Goal: Task Accomplishment & Management: Manage account settings

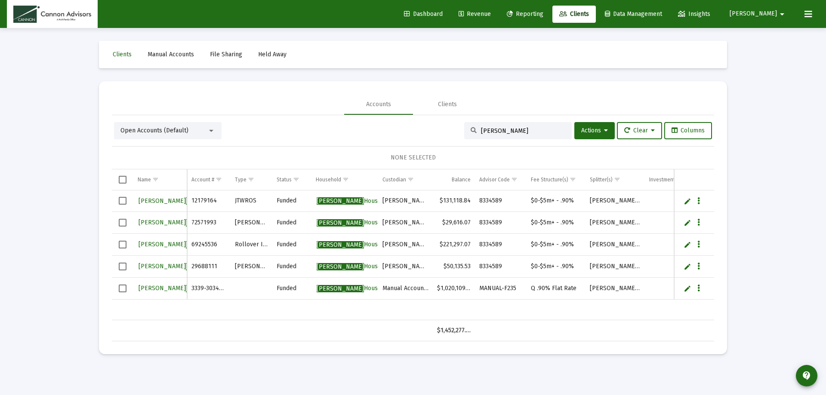
click at [773, 12] on span "[PERSON_NAME]" at bounding box center [752, 13] width 47 height 7
drag, startPoint x: 699, startPoint y: 33, endPoint x: 695, endPoint y: 28, distance: 5.5
click at [698, 32] on div at bounding box center [413, 197] width 826 height 395
click at [491, 13] on span "Revenue" at bounding box center [474, 13] width 32 height 7
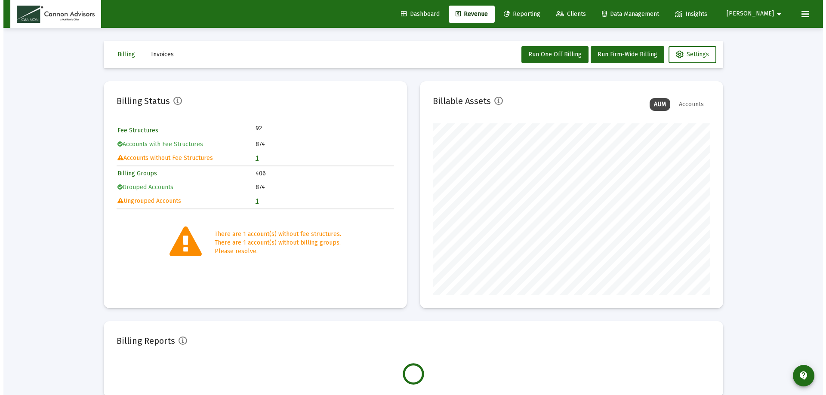
scroll to position [172, 277]
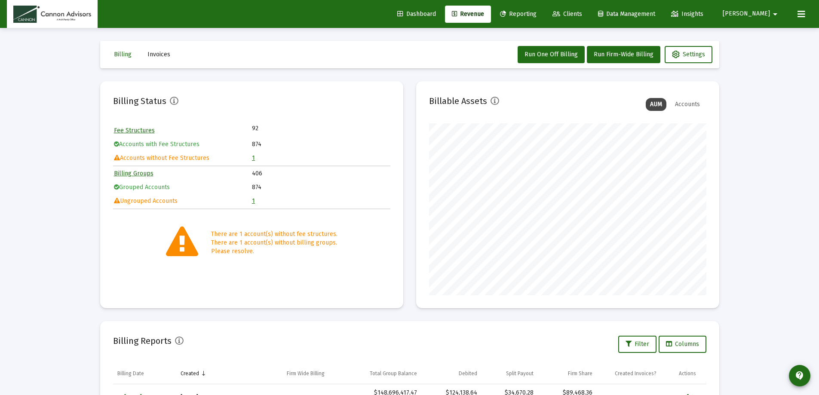
click at [582, 12] on span "Clients" at bounding box center [568, 13] width 30 height 7
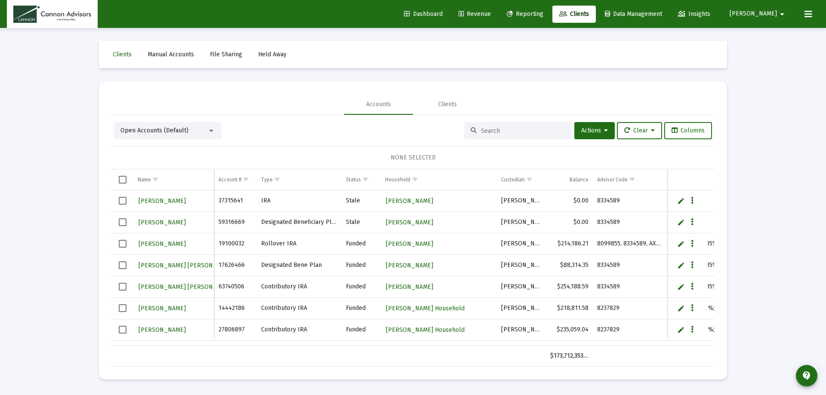
click at [497, 132] on input at bounding box center [523, 130] width 84 height 7
paste input "47970780"
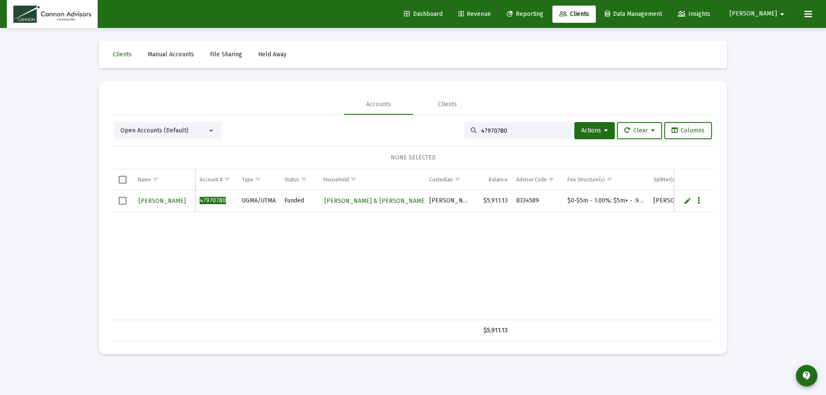
type input "47970780"
drag, startPoint x: 568, startPoint y: 201, endPoint x: 645, endPoint y: 200, distance: 76.1
click at [645, 200] on td "$0-$5m - 1.00%; $5m+ - .90%" at bounding box center [606, 201] width 86 height 22
copy td "$0-$5m - 1.00%; $5m+ - .90%"
drag, startPoint x: 519, startPoint y: 131, endPoint x: 357, endPoint y: 140, distance: 162.8
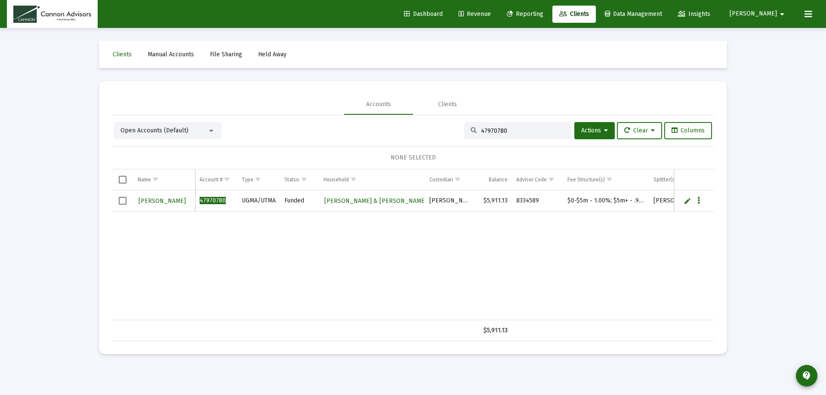
click at [404, 135] on div "Open Accounts (Default) 47970780 Actions Clear Columns" at bounding box center [413, 130] width 598 height 17
drag, startPoint x: 569, startPoint y: 200, endPoint x: 645, endPoint y: 193, distance: 76.4
click at [645, 193] on td "$0-$5m - 1.00%; $5m+ - .90%" at bounding box center [606, 201] width 86 height 22
copy td "$0-$5m - 1.00%; $5m+ - .90%"
drag, startPoint x: 501, startPoint y: 132, endPoint x: 422, endPoint y: 135, distance: 79.6
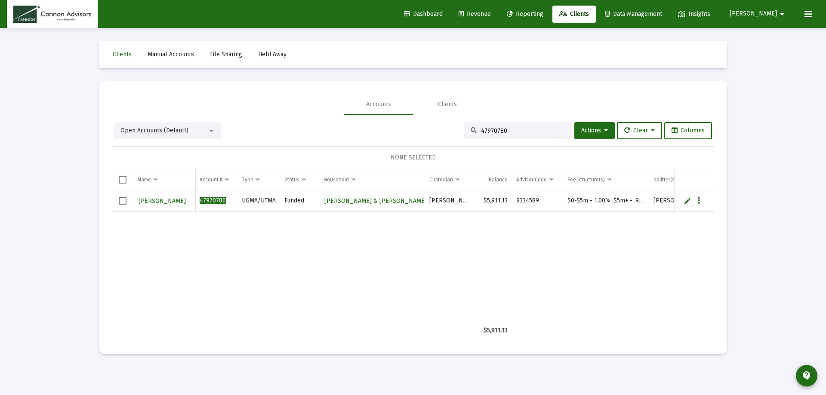
click at [427, 134] on div "Open Accounts (Default) 47970780 Actions Clear Columns" at bounding box center [413, 130] width 598 height 17
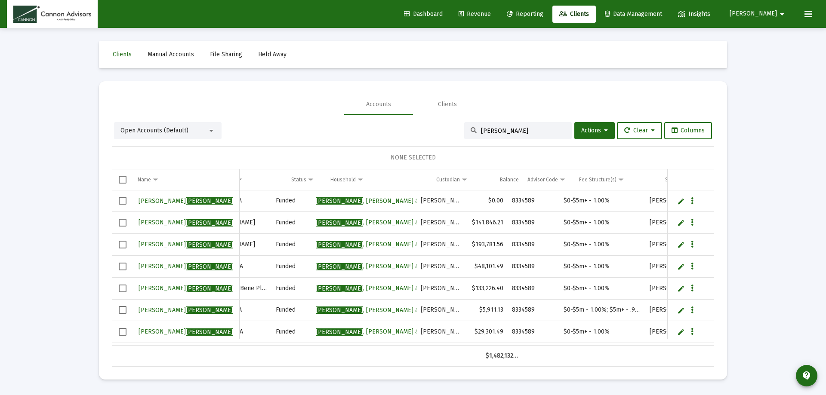
scroll to position [0, 79]
drag, startPoint x: 501, startPoint y: 131, endPoint x: 470, endPoint y: 134, distance: 31.1
click at [484, 133] on input "[PERSON_NAME]" at bounding box center [523, 130] width 84 height 7
type input "t"
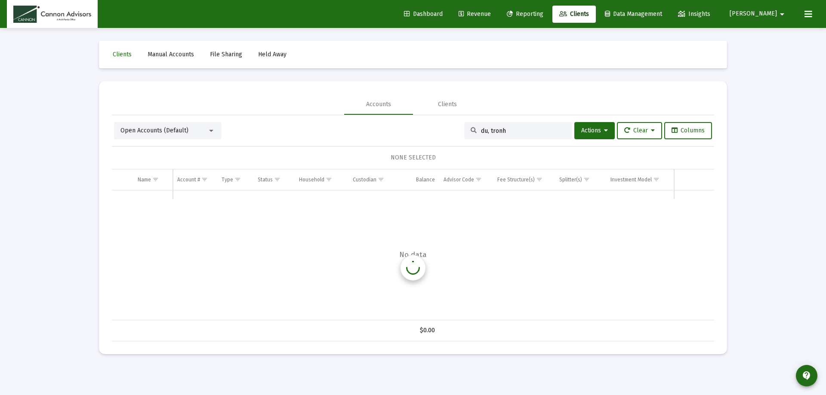
scroll to position [0, 0]
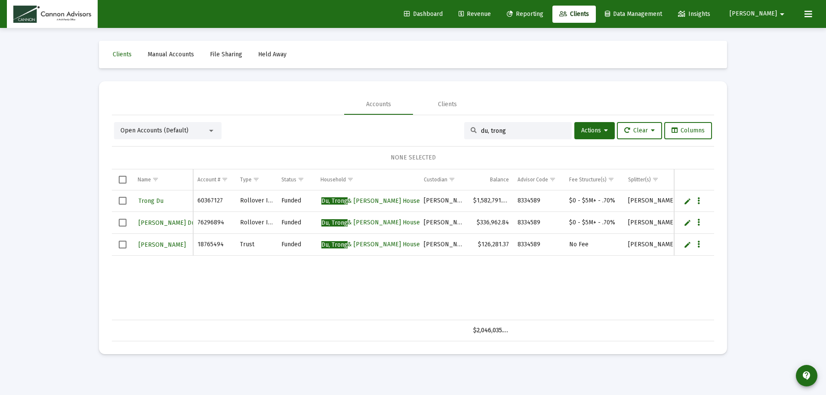
type input "du, trong"
drag, startPoint x: 197, startPoint y: 244, endPoint x: 223, endPoint y: 246, distance: 25.5
click at [223, 246] on td "18765494" at bounding box center [214, 245] width 42 height 22
copy td "18765494"
drag, startPoint x: 511, startPoint y: 131, endPoint x: 410, endPoint y: 120, distance: 101.7
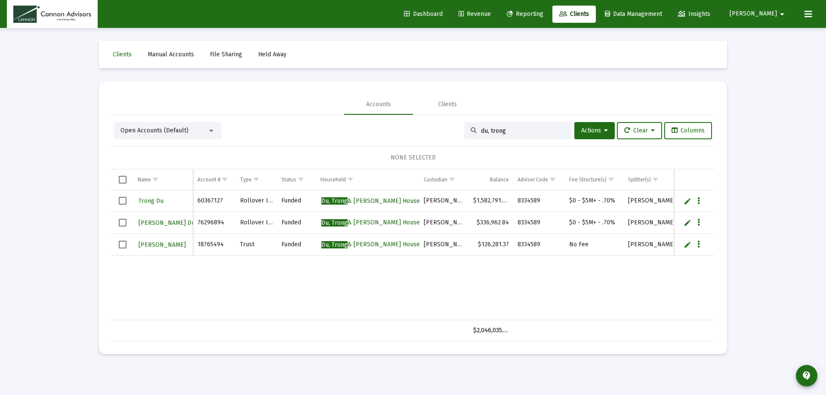
click at [412, 120] on div "Open Accounts (Default) du, trong Actions Clear Columns NONE SELECTED Name Name…" at bounding box center [413, 228] width 602 height 226
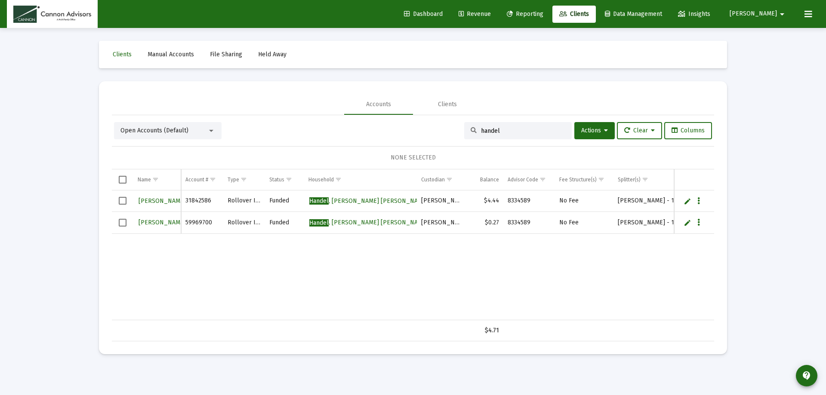
type input "handel"
drag, startPoint x: 497, startPoint y: 131, endPoint x: 448, endPoint y: 126, distance: 48.8
click at [449, 126] on div "Open Accounts (Default) handel Actions Clear Columns" at bounding box center [413, 130] width 598 height 17
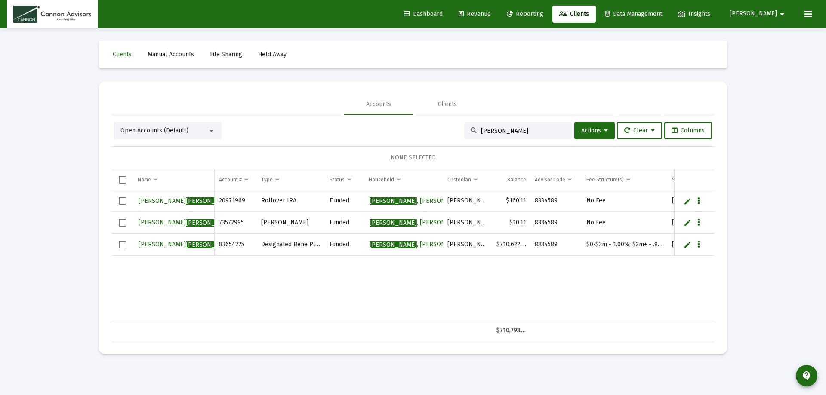
type input "[PERSON_NAME]"
drag, startPoint x: 500, startPoint y: 130, endPoint x: 427, endPoint y: 120, distance: 73.3
click at [431, 120] on div "Open Accounts (Default) [PERSON_NAME] Actions Clear Columns NONE SELECTED Name …" at bounding box center [413, 228] width 602 height 226
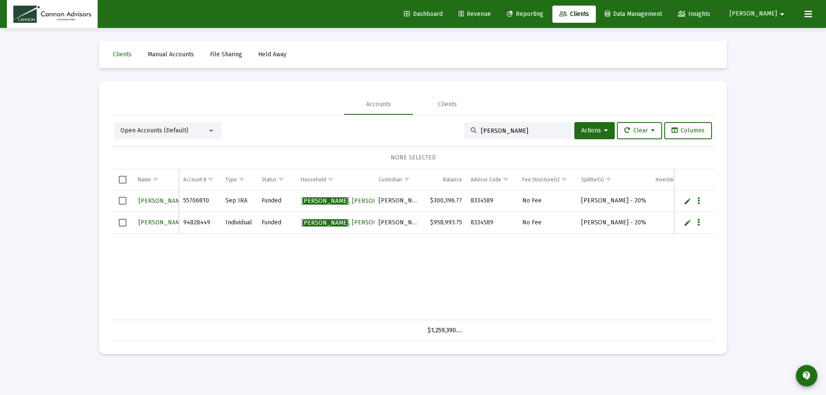
type input "[PERSON_NAME]"
click at [147, 199] on span "[PERSON_NAME]" at bounding box center [185, 200] width 95 height 7
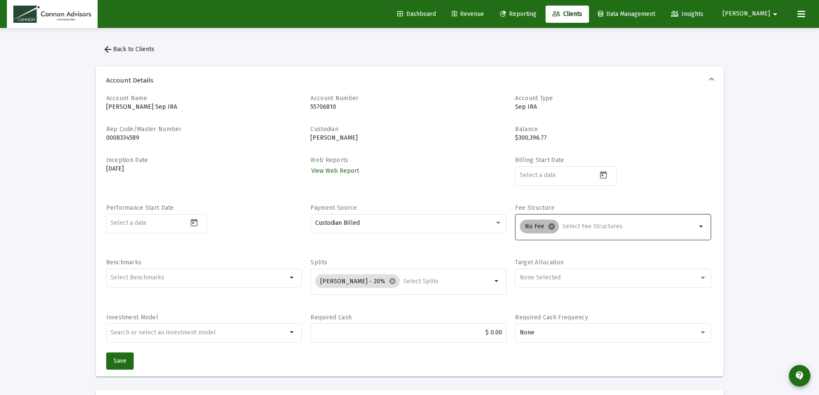
click at [552, 226] on mat-icon "cancel" at bounding box center [552, 227] width 8 height 8
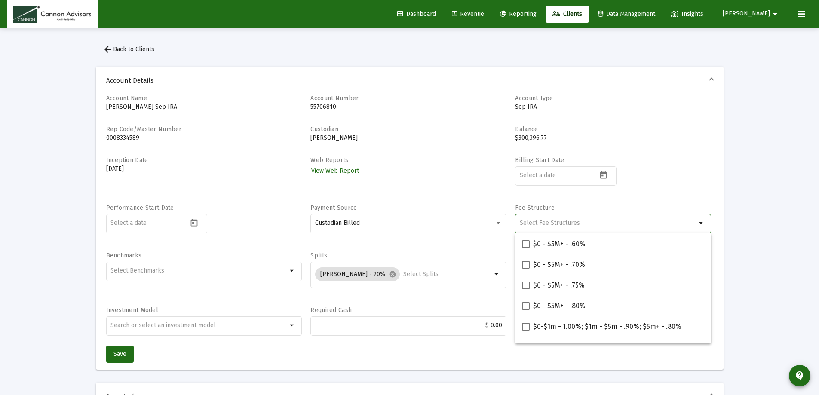
click at [553, 223] on input "Selection" at bounding box center [608, 223] width 177 height 7
paste input "$0-$2m - 1.00%; $2m-$5m - .90%; $5m+ - .80%"
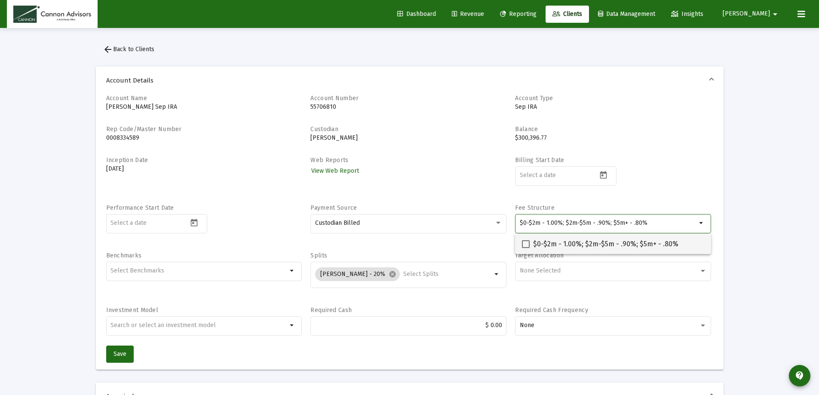
type input "$0-$2m - 1.00%; $2m-$5m - .90%; $5m+ - .80%"
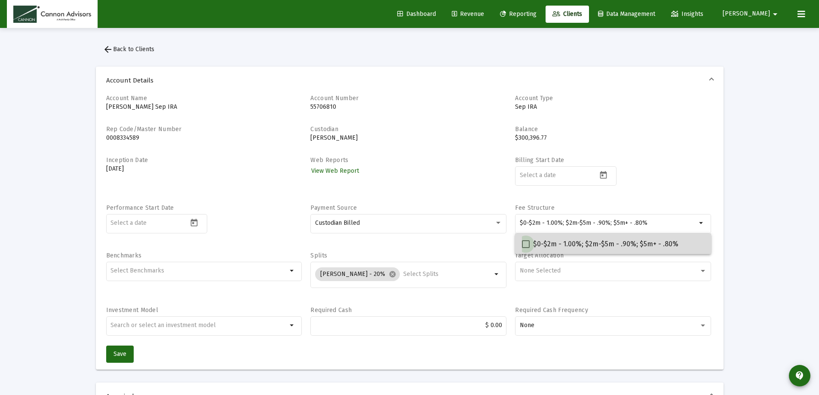
click at [525, 243] on span at bounding box center [526, 244] width 8 height 8
click at [525, 248] on input "$0-$2m - 1.00%; $2m-$5m - .90%; $5m+ - .80%" at bounding box center [525, 248] width 0 height 0
checkbox input "true"
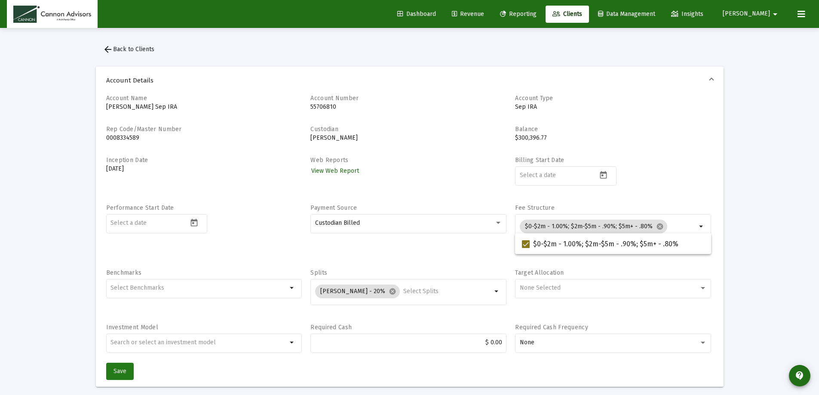
click at [119, 369] on span "Save" at bounding box center [120, 371] width 13 height 7
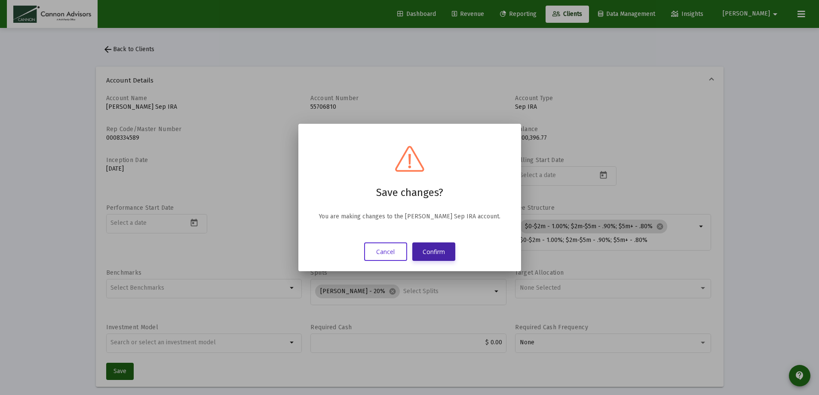
click at [441, 252] on button "Confirm" at bounding box center [433, 252] width 43 height 18
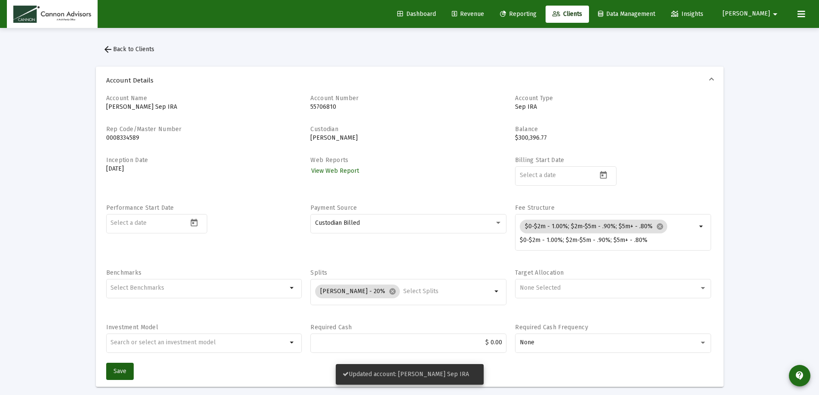
click at [129, 47] on span "arrow_back Back to Clients" at bounding box center [129, 49] width 52 height 7
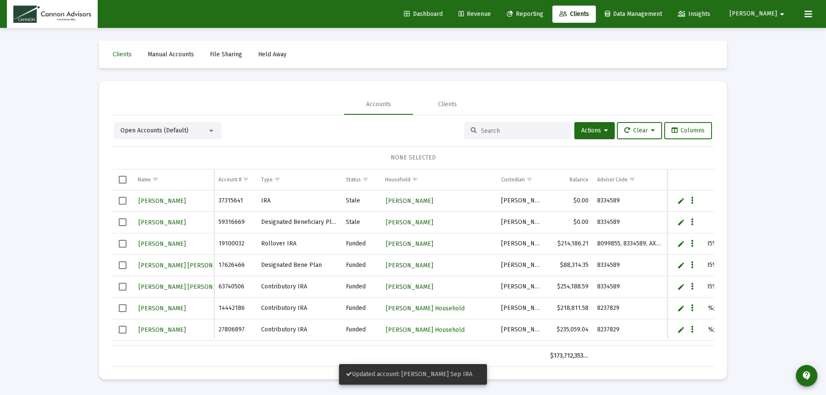
click at [495, 129] on input at bounding box center [523, 130] width 84 height 7
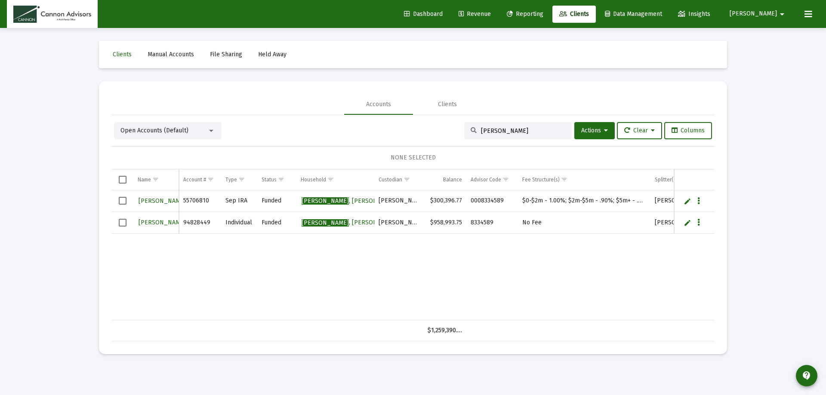
type input "[PERSON_NAME]"
click at [149, 222] on span "[PERSON_NAME]" at bounding box center [185, 222] width 95 height 7
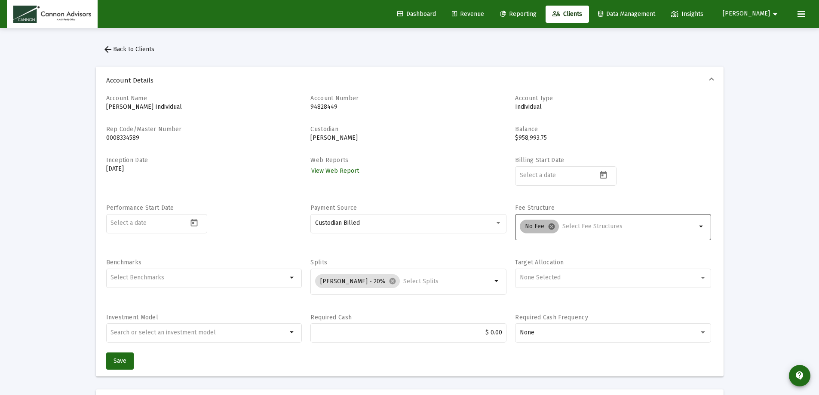
click at [550, 226] on mat-icon "cancel" at bounding box center [552, 227] width 8 height 8
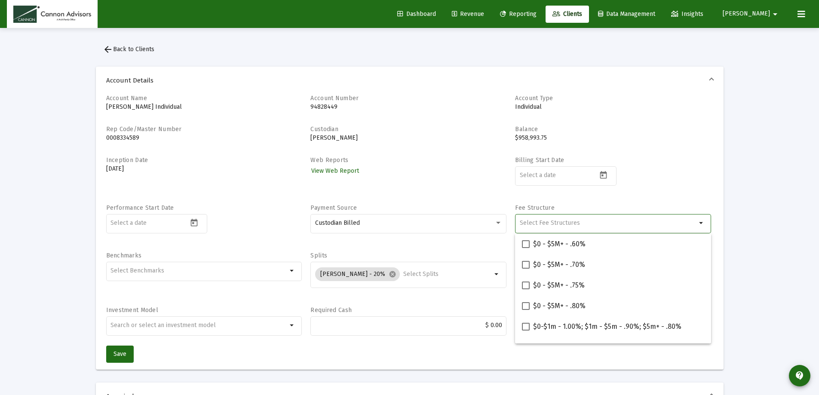
click at [555, 225] on input "Selection" at bounding box center [608, 223] width 177 height 7
paste input "$0-$2m - 1.00%; $2m-$5m - .90%; $5m+ - .80%"
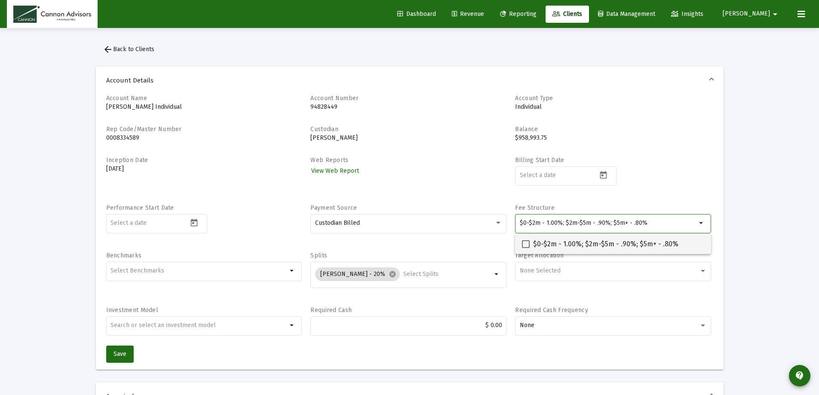
type input "$0-$2m - 1.00%; $2m-$5m - .90%; $5m+ - .80%"
click at [526, 242] on span at bounding box center [526, 244] width 8 height 8
click at [526, 248] on input "$0-$2m - 1.00%; $2m-$5m - .90%; $5m+ - .80%" at bounding box center [525, 248] width 0 height 0
checkbox input "true"
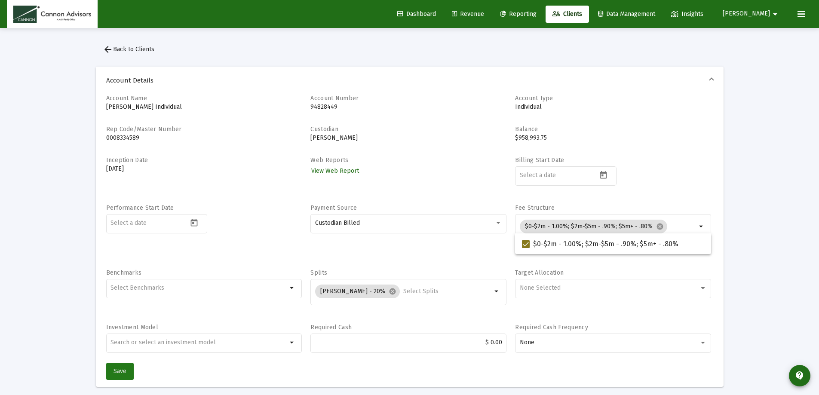
click at [123, 370] on span "Save" at bounding box center [120, 371] width 13 height 7
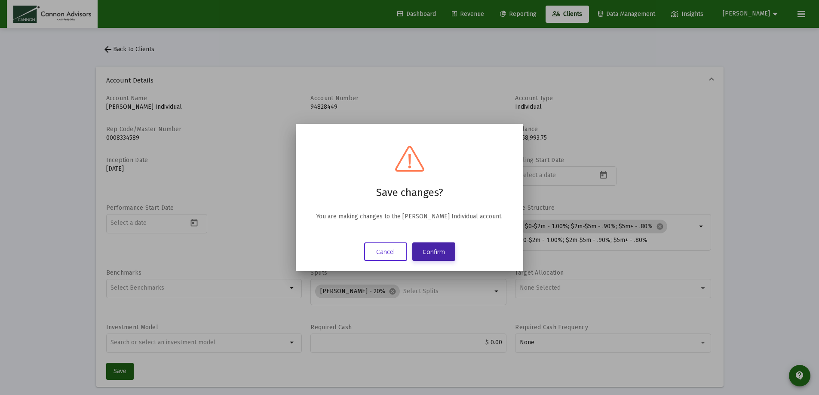
click at [432, 248] on button "Confirm" at bounding box center [433, 252] width 43 height 18
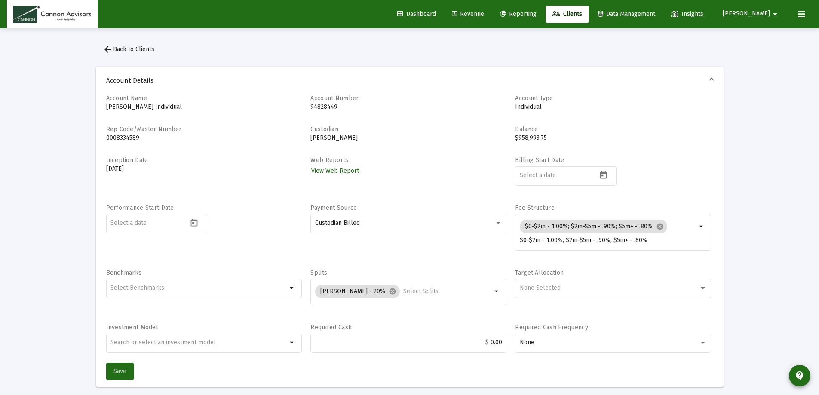
click at [118, 369] on span "Save" at bounding box center [120, 371] width 13 height 7
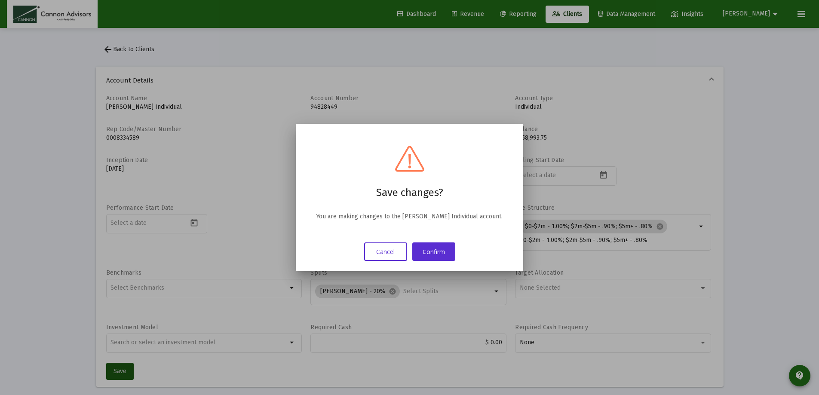
drag, startPoint x: 439, startPoint y: 249, endPoint x: 812, endPoint y: 168, distance: 381.5
click at [440, 249] on button "Confirm" at bounding box center [433, 252] width 43 height 18
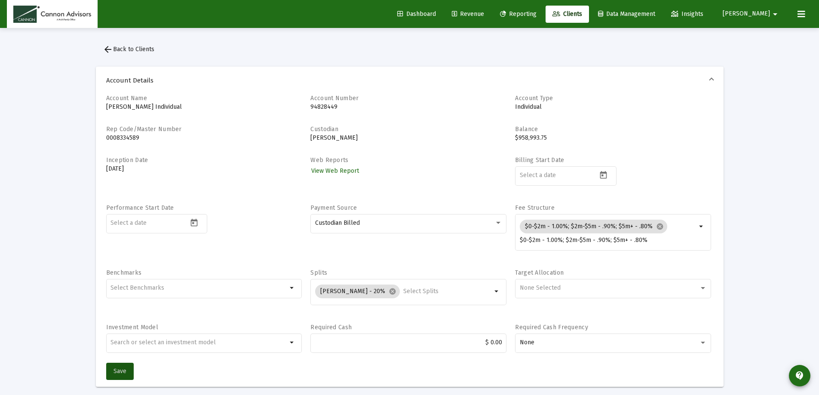
drag, startPoint x: 590, startPoint y: 13, endPoint x: 632, endPoint y: 17, distance: 41.9
click at [582, 13] on span "Clients" at bounding box center [568, 13] width 30 height 7
